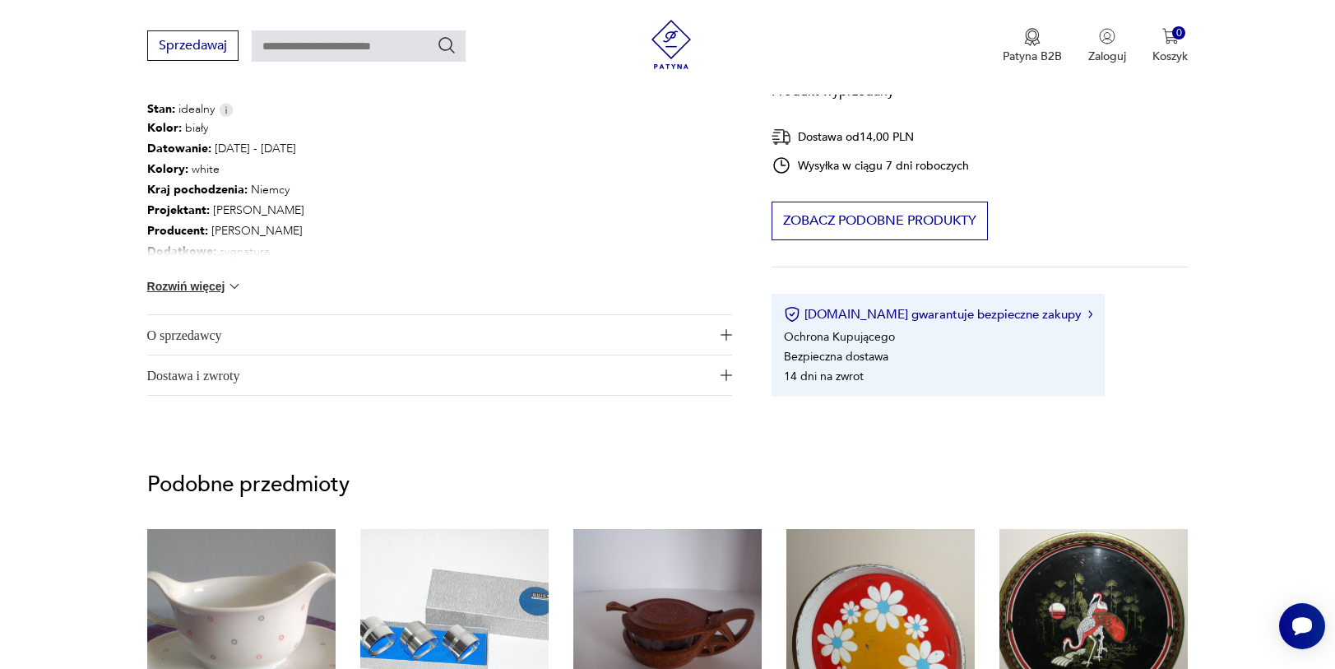
scroll to position [778, 0]
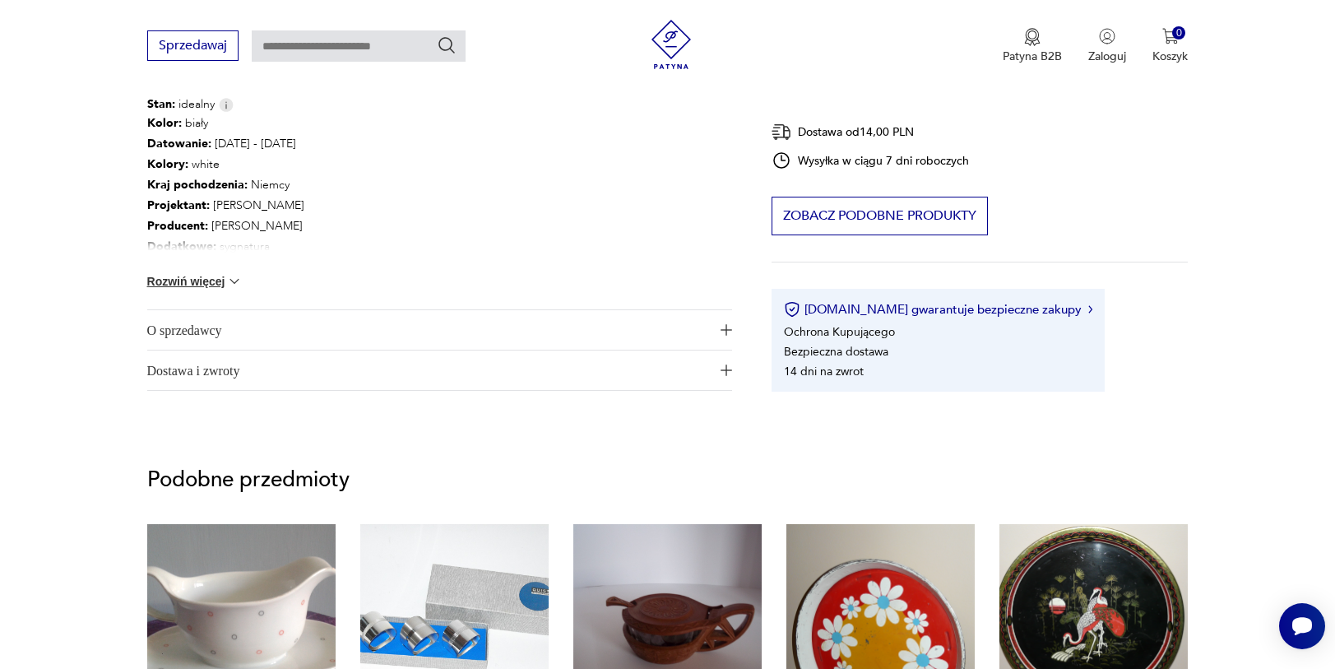
click at [237, 273] on img at bounding box center [234, 281] width 16 height 16
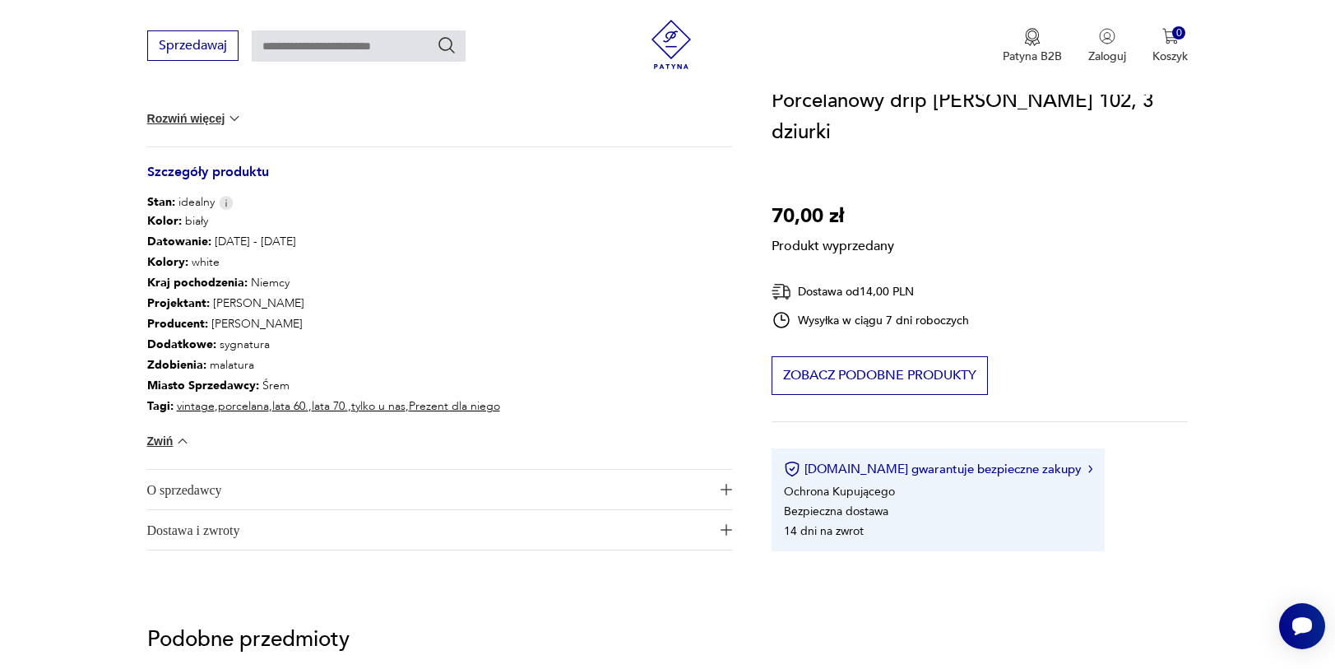
scroll to position [476, 0]
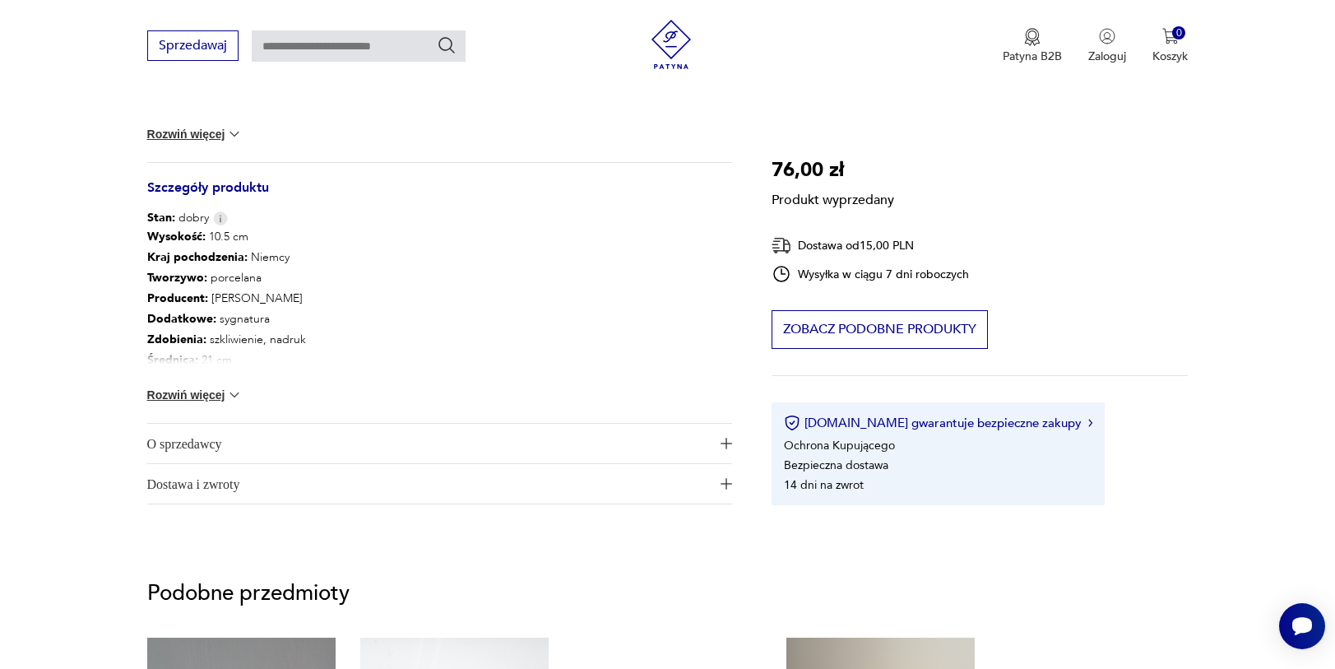
scroll to position [665, 0]
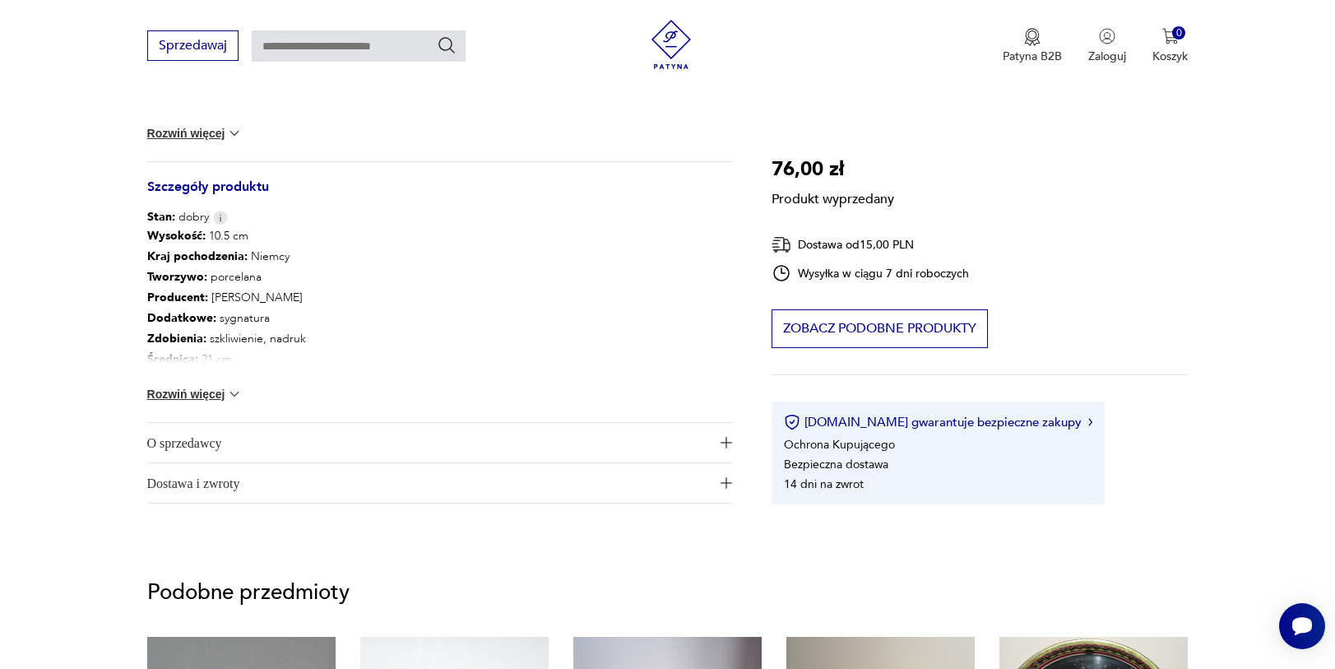
click at [227, 387] on img at bounding box center [234, 394] width 16 height 16
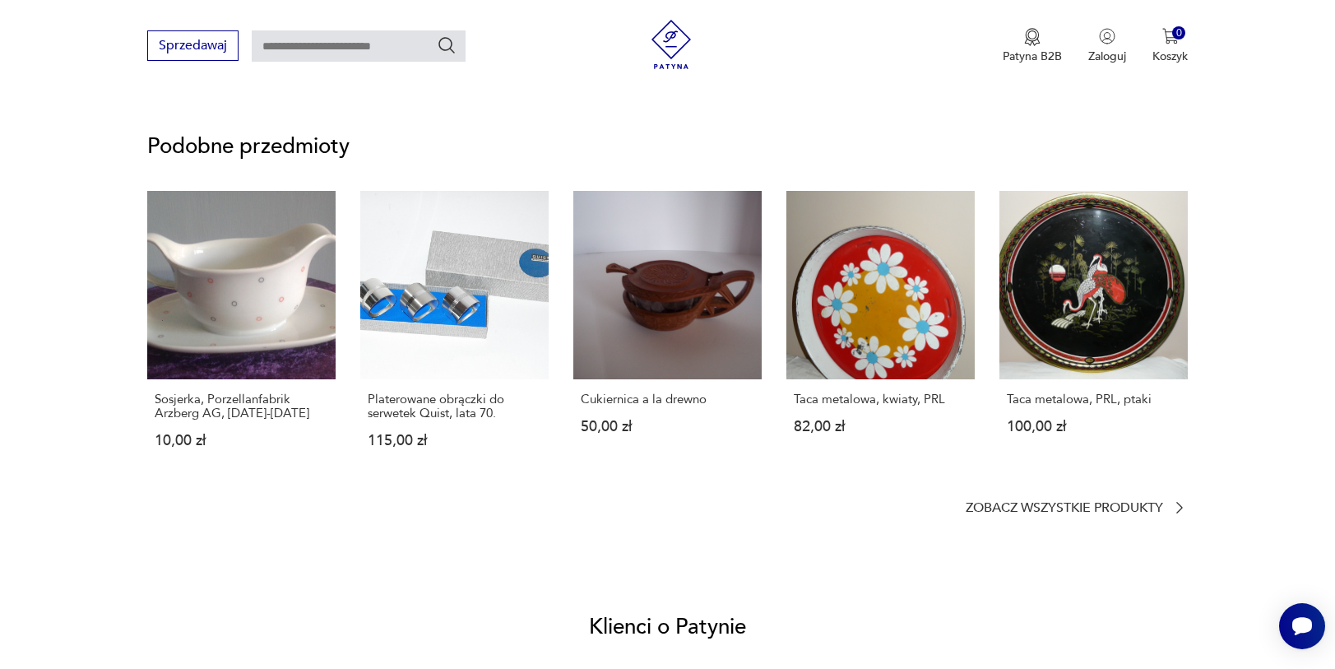
scroll to position [1154, 0]
